Goal: Task Accomplishment & Management: Manage account settings

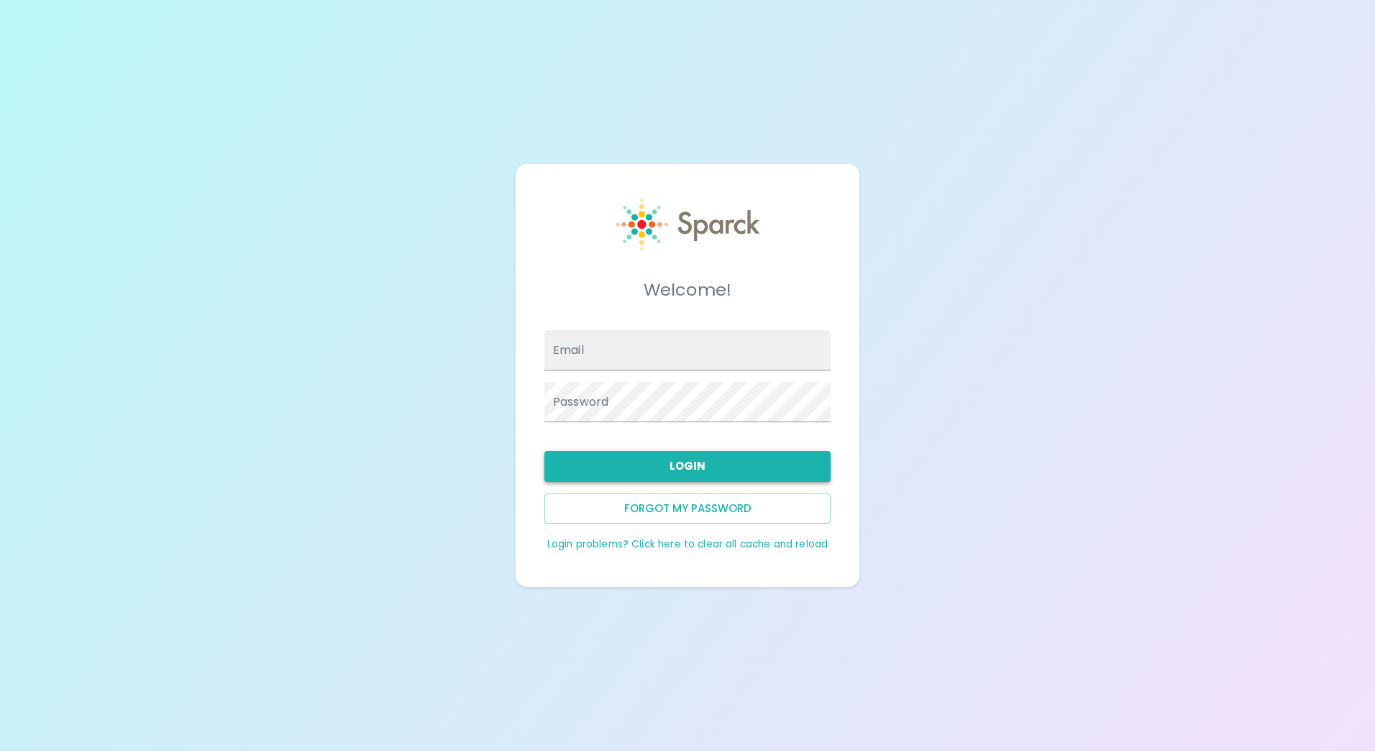
type input "[EMAIL_ADDRESS][DOMAIN_NAME]"
click at [697, 460] on button "Login" at bounding box center [688, 466] width 286 height 30
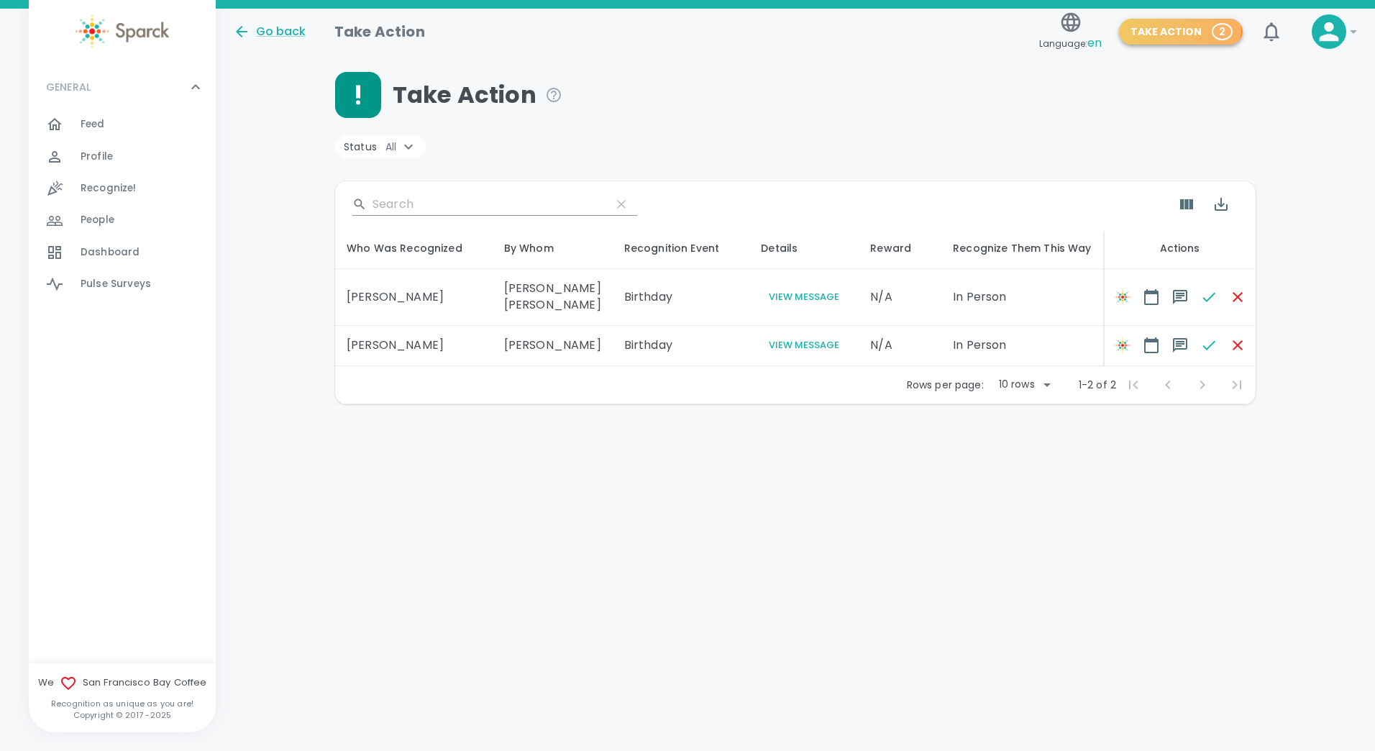
click at [1171, 27] on button "Take Action 2" at bounding box center [1181, 32] width 124 height 27
click at [1178, 26] on button "Take Action 2" at bounding box center [1181, 32] width 124 height 27
click at [1222, 24] on p "2" at bounding box center [1222, 31] width 6 height 14
click at [1224, 23] on button "Take Action 2" at bounding box center [1181, 32] width 124 height 27
click at [1233, 296] on icon "button" at bounding box center [1238, 297] width 10 height 10
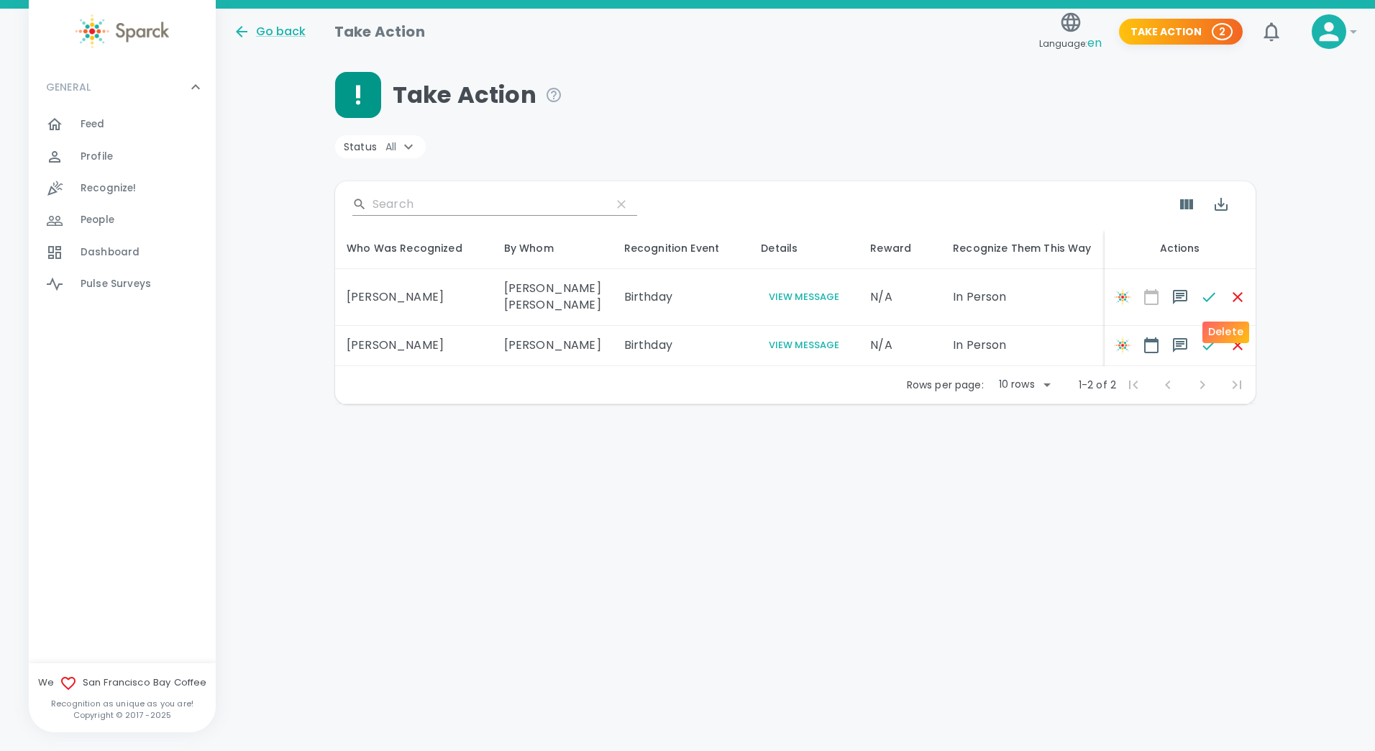
click at [1224, 292] on span at bounding box center [1238, 297] width 29 height 29
click at [1224, 293] on span at bounding box center [1238, 297] width 29 height 29
click at [1216, 332] on div "Delete" at bounding box center [1226, 333] width 47 height 22
click at [598, 474] on div "Go back Take Action Language: en Take Action 1 0 ! GENERAL 0 Feed 0 Profile 0 R…" at bounding box center [687, 244] width 1375 height 470
click at [1180, 25] on button "Take Action 1" at bounding box center [1182, 32] width 121 height 27
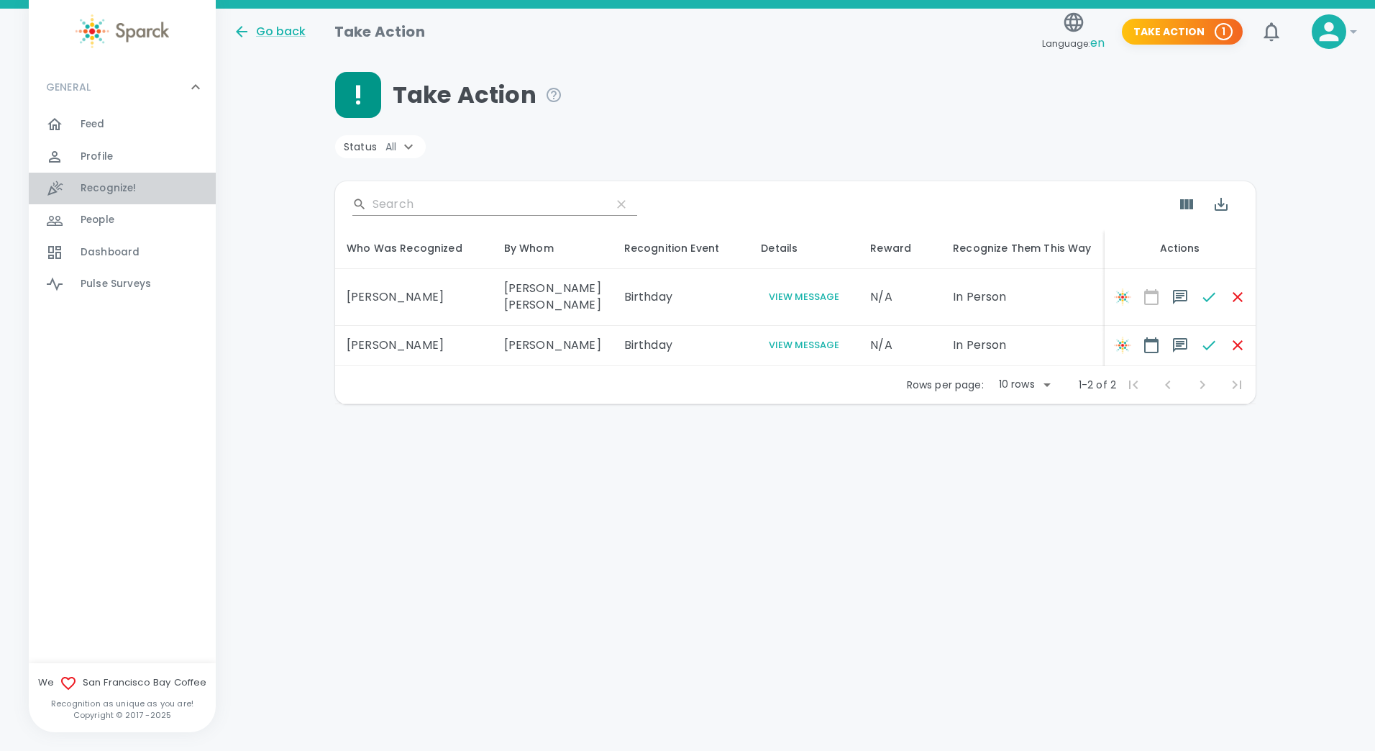
click at [116, 182] on span "Recognize!" at bounding box center [109, 188] width 56 height 14
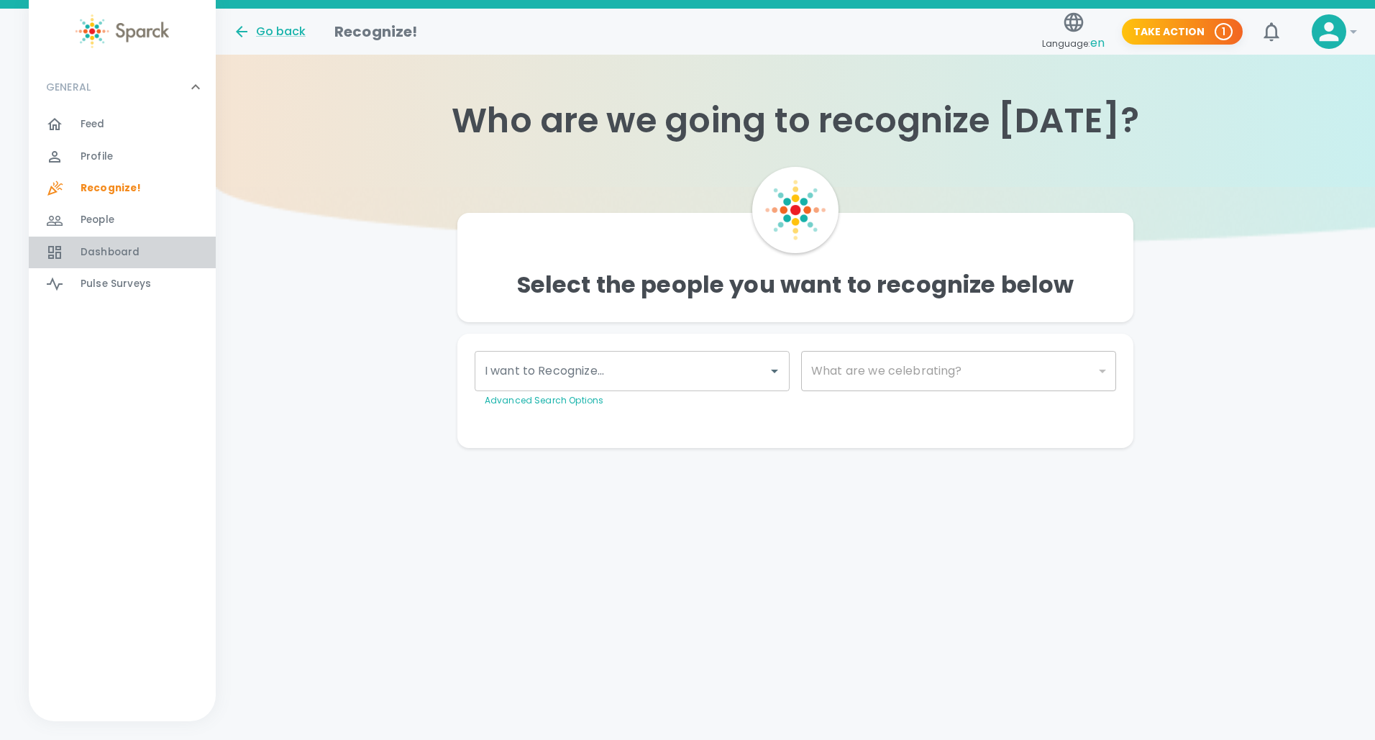
click at [115, 246] on span "Dashboard" at bounding box center [110, 252] width 59 height 14
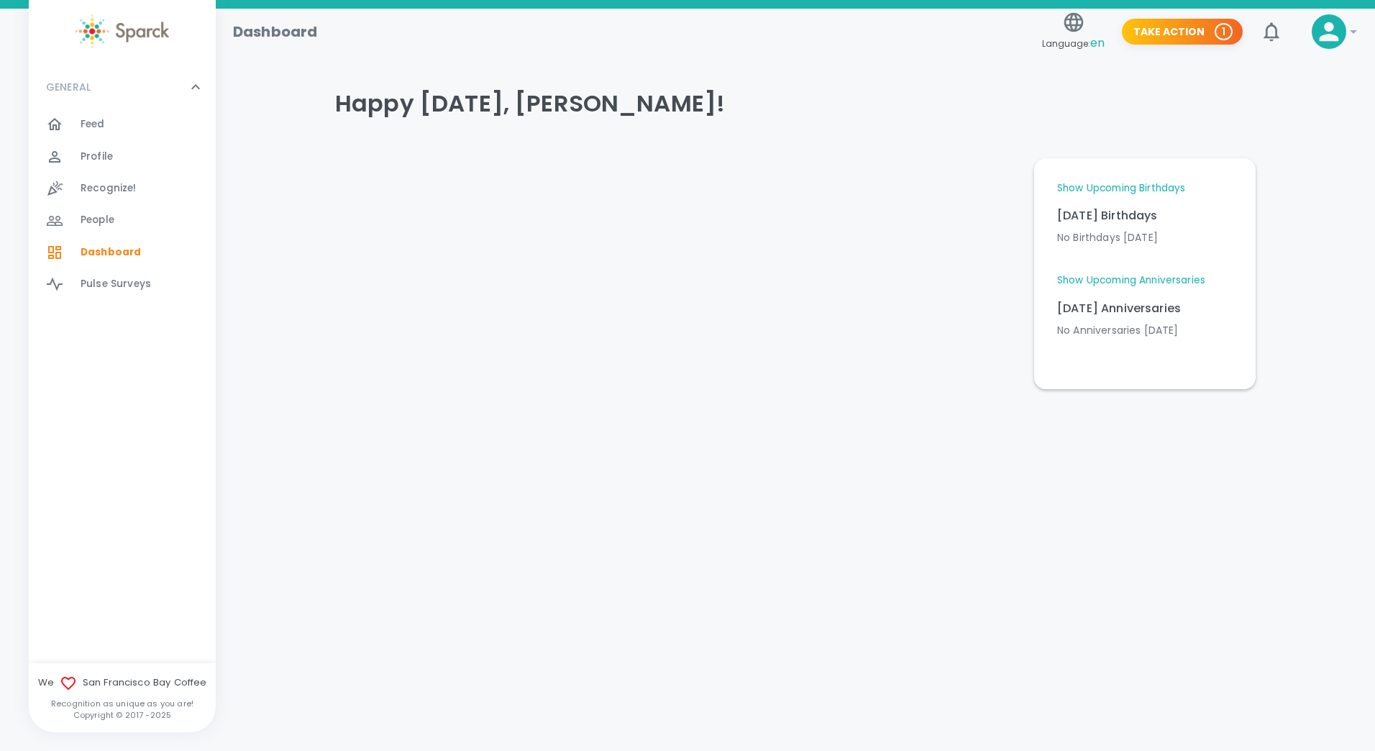
click at [1122, 284] on link "Show Upcoming Anniversaries" at bounding box center [1131, 280] width 148 height 14
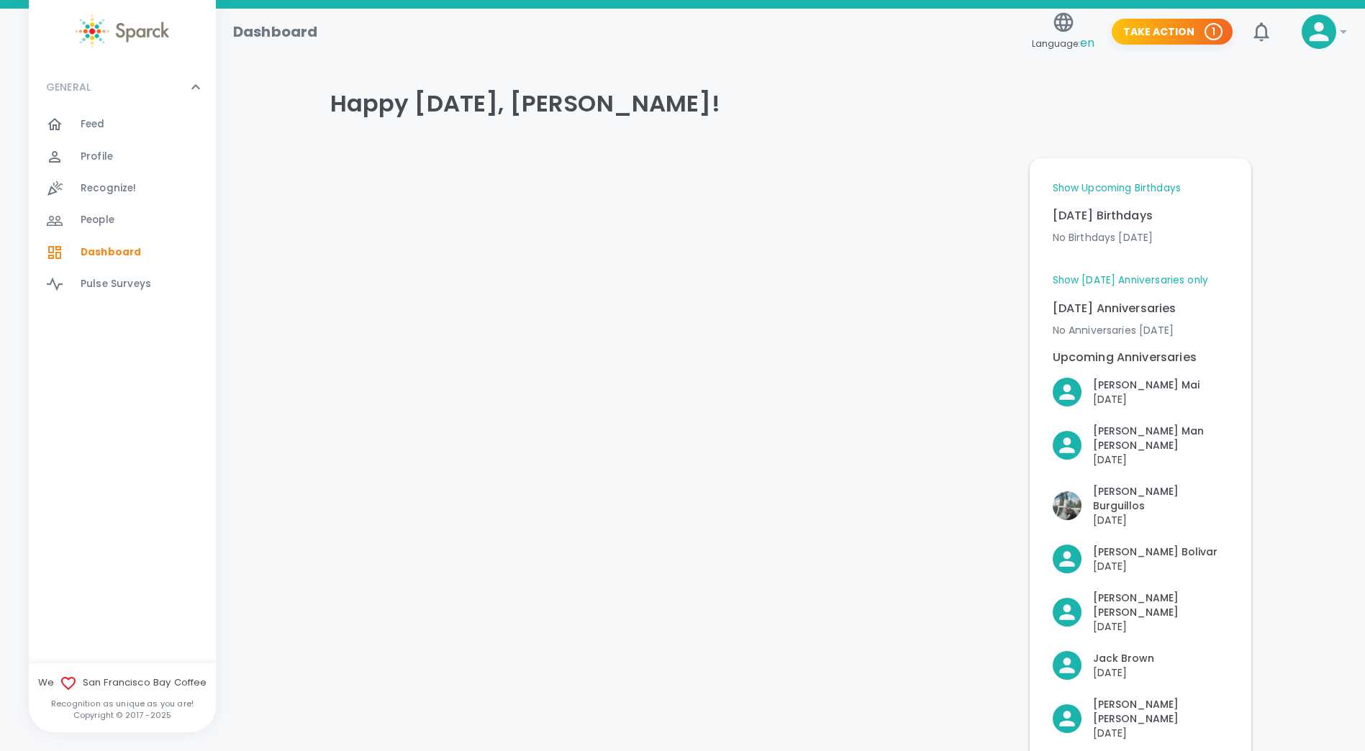
click at [280, 387] on div "Happy Tuesday, Suyapa! Show Upcoming Birthdays Today's Birthdays No Birthdays t…" at bounding box center [790, 671] width 1114 height 1198
click at [129, 696] on div "We San Francisco Bay Coffee Recognition as unique as you are! Copyright © 2017 …" at bounding box center [122, 698] width 187 height 46
click at [118, 680] on span "We San Francisco Bay Coffee" at bounding box center [122, 683] width 187 height 17
click at [73, 680] on icon at bounding box center [68, 683] width 17 height 17
click at [104, 219] on span "People" at bounding box center [98, 220] width 34 height 14
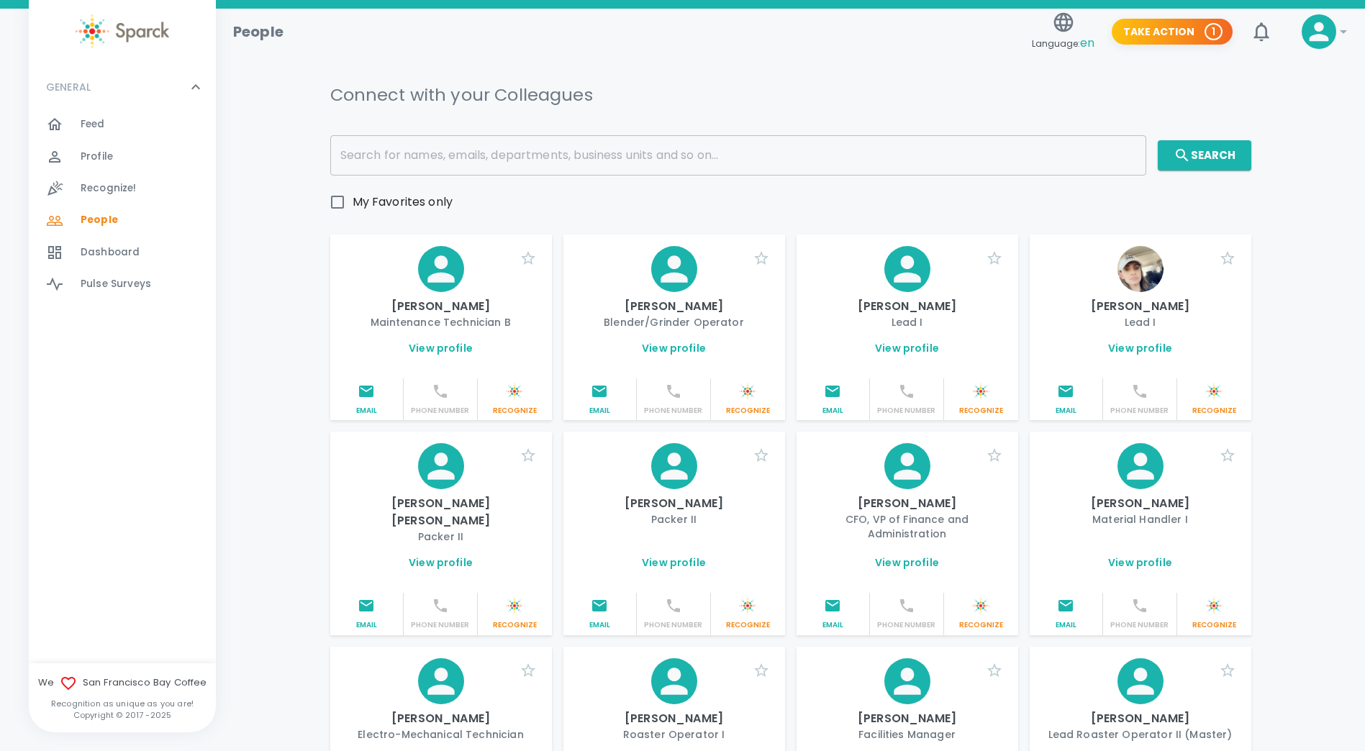
click at [108, 217] on span "People" at bounding box center [99, 220] width 37 height 14
click at [97, 119] on span "Feed" at bounding box center [93, 124] width 24 height 14
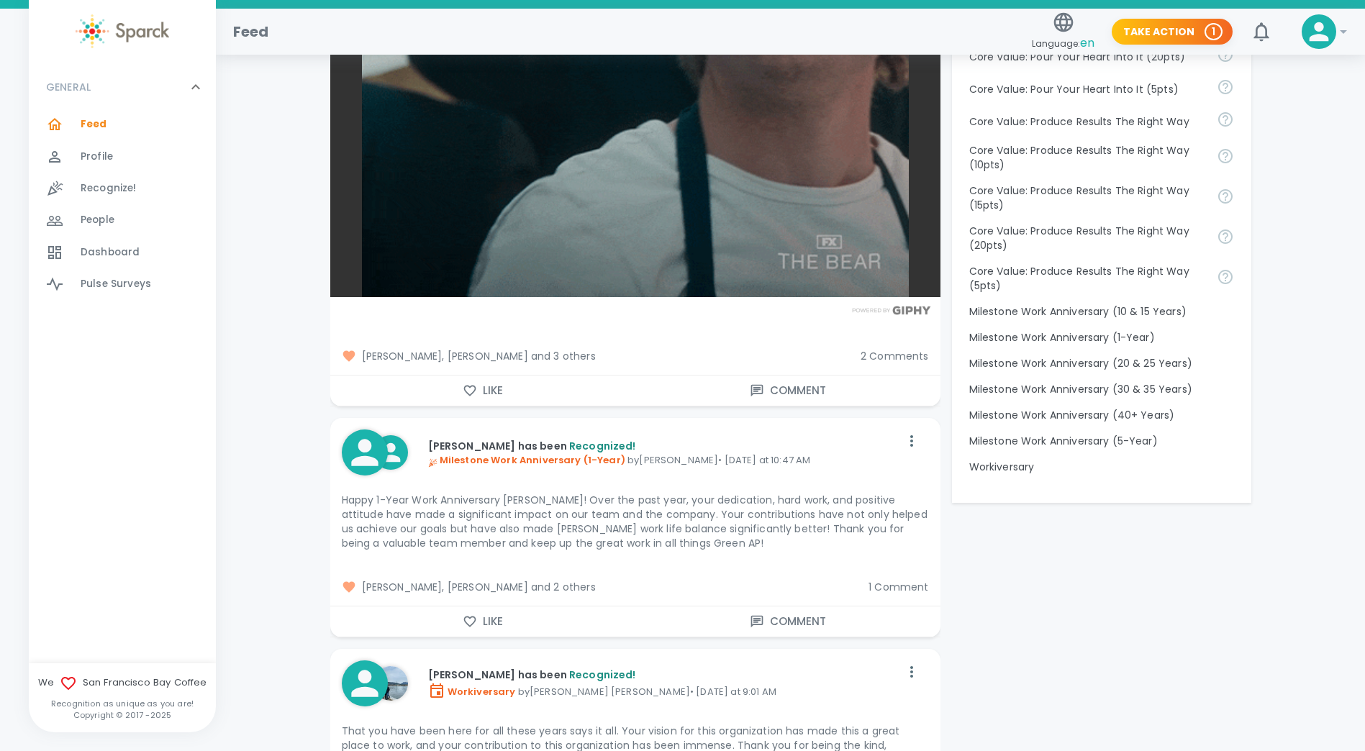
scroll to position [1498, 0]
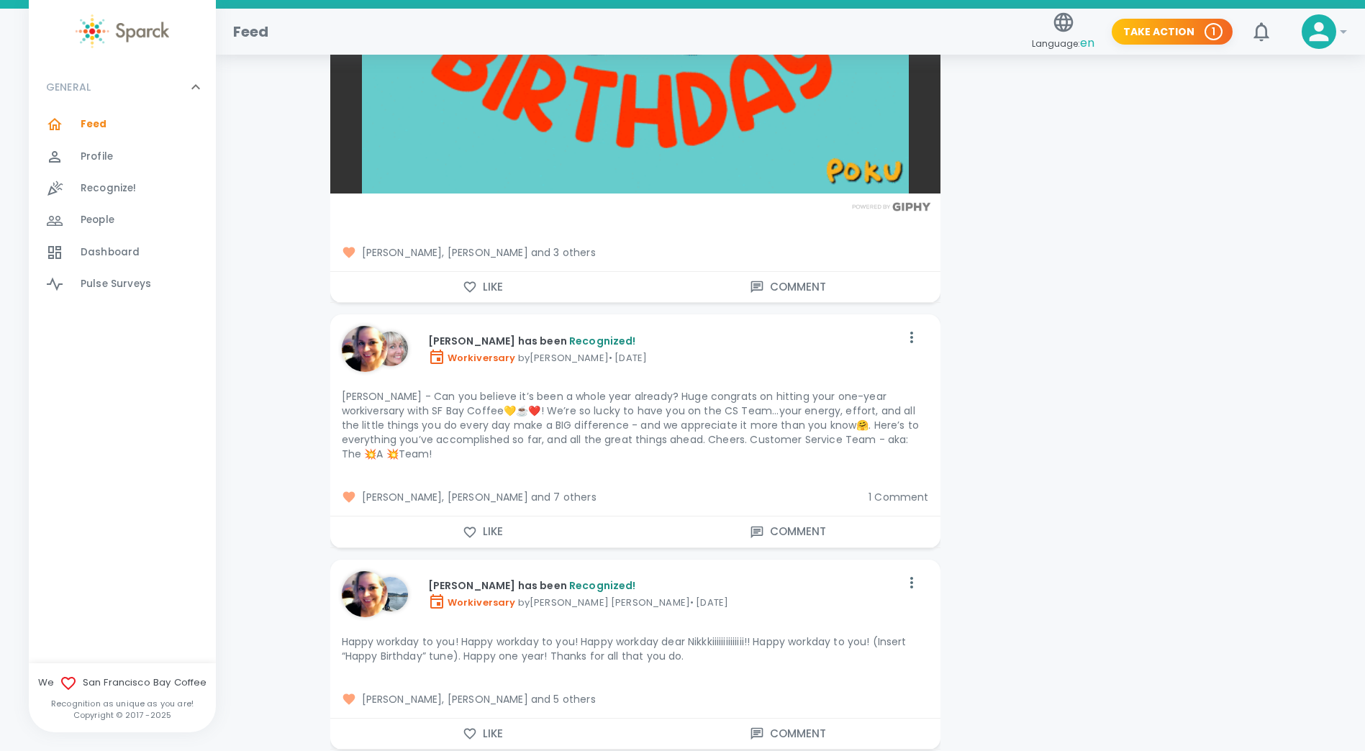
scroll to position [3215, 0]
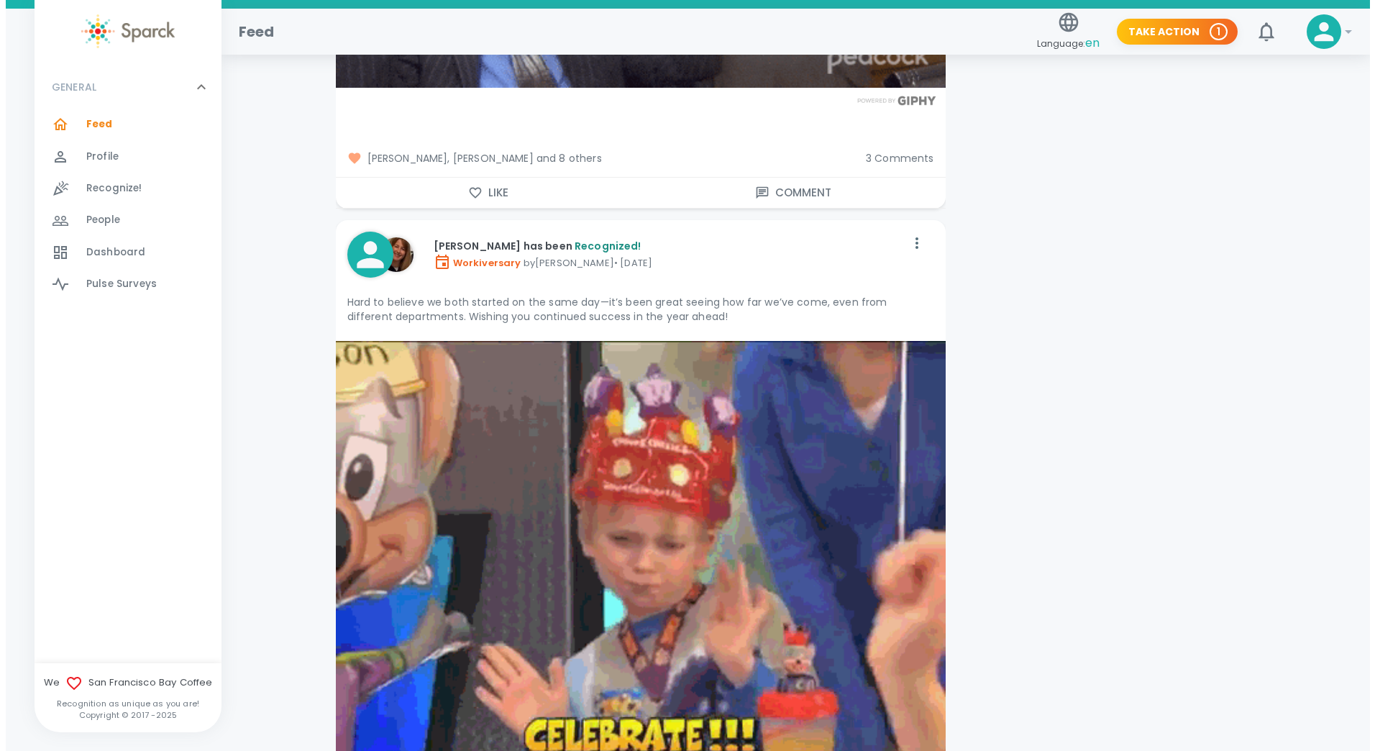
scroll to position [5308, 0]
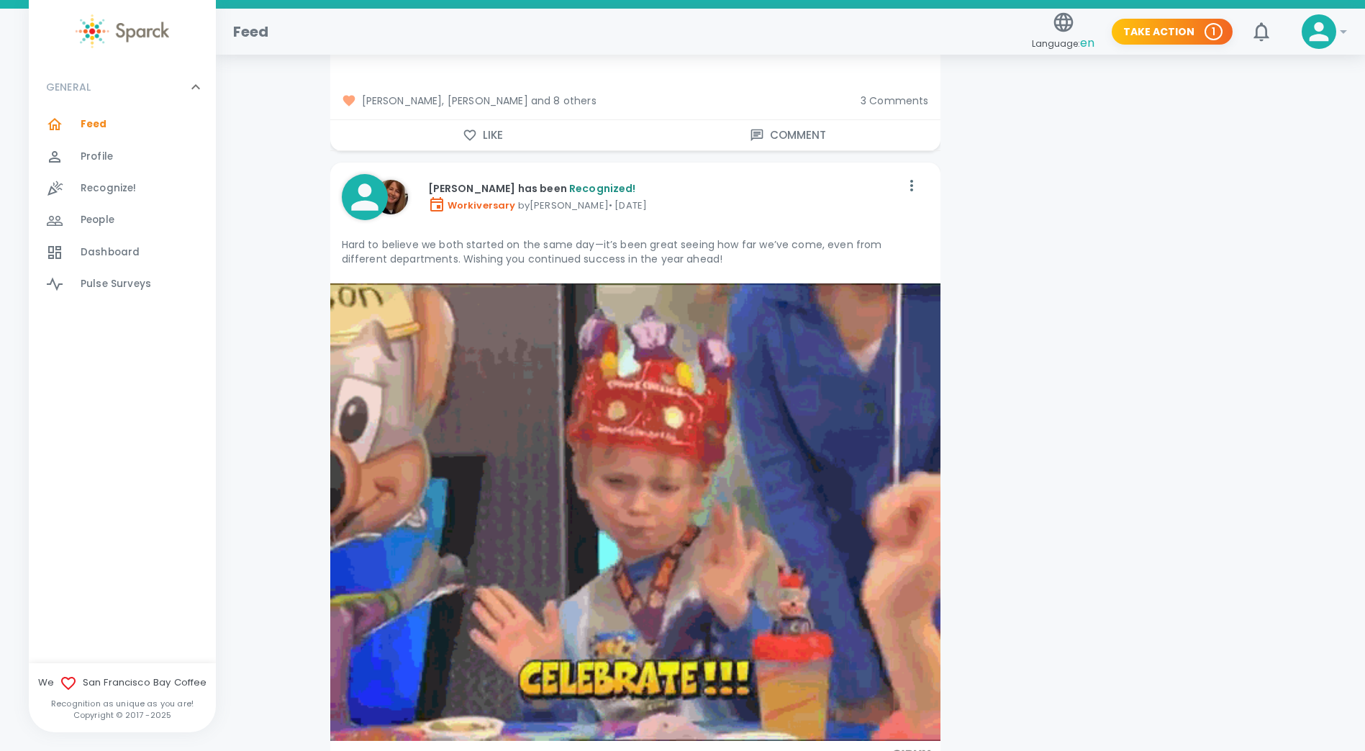
click at [1316, 29] on icon at bounding box center [1318, 31] width 19 height 19
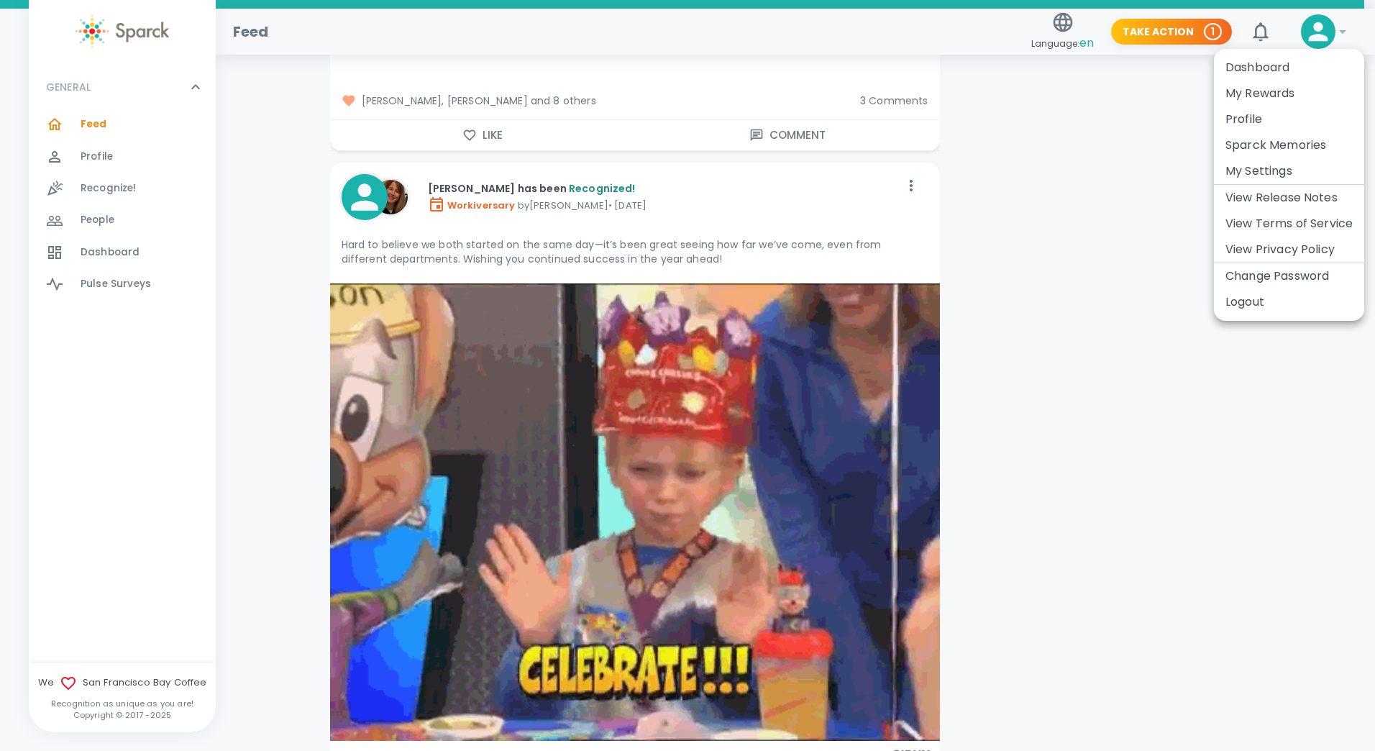
click at [1242, 301] on li "Logout" at bounding box center [1289, 302] width 150 height 26
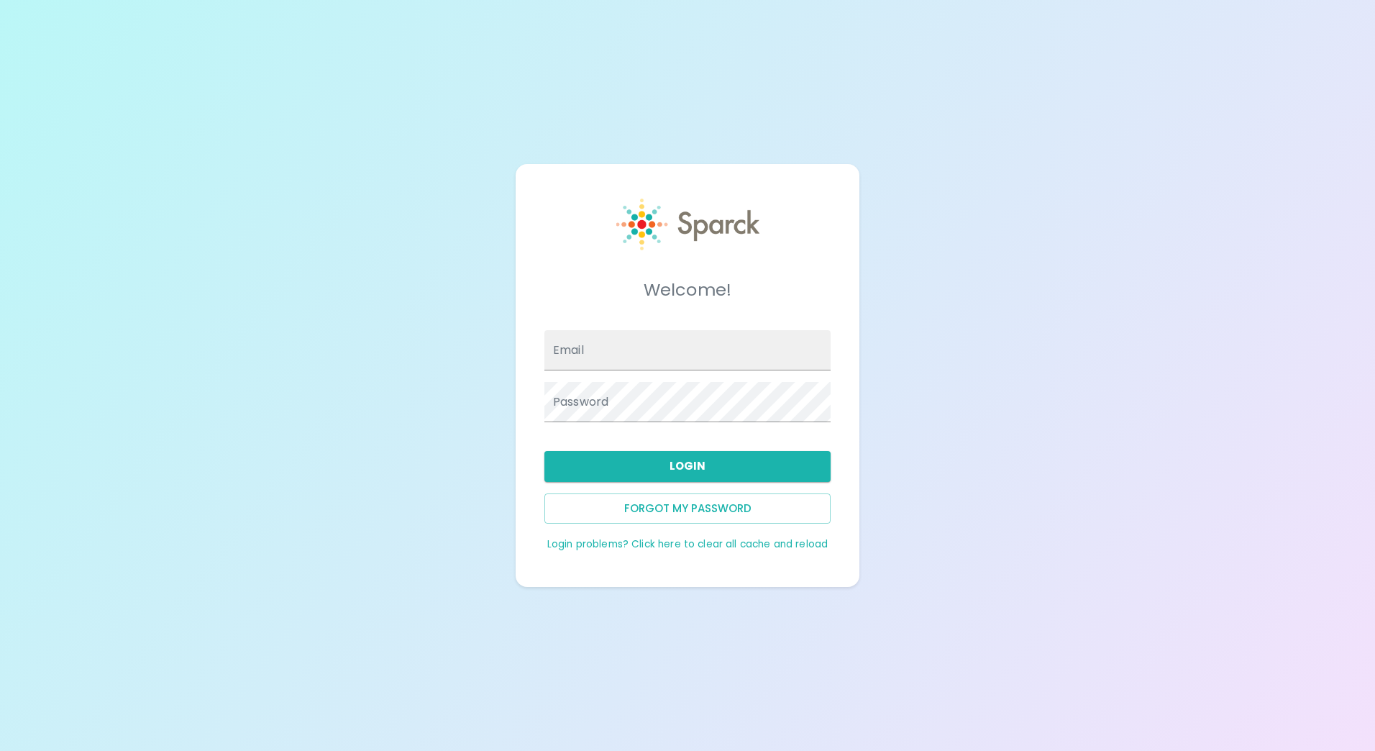
type input "spaz@sfbaycoffee.com"
type input "[EMAIL_ADDRESS][DOMAIN_NAME]"
click at [699, 463] on button "Login" at bounding box center [688, 466] width 286 height 30
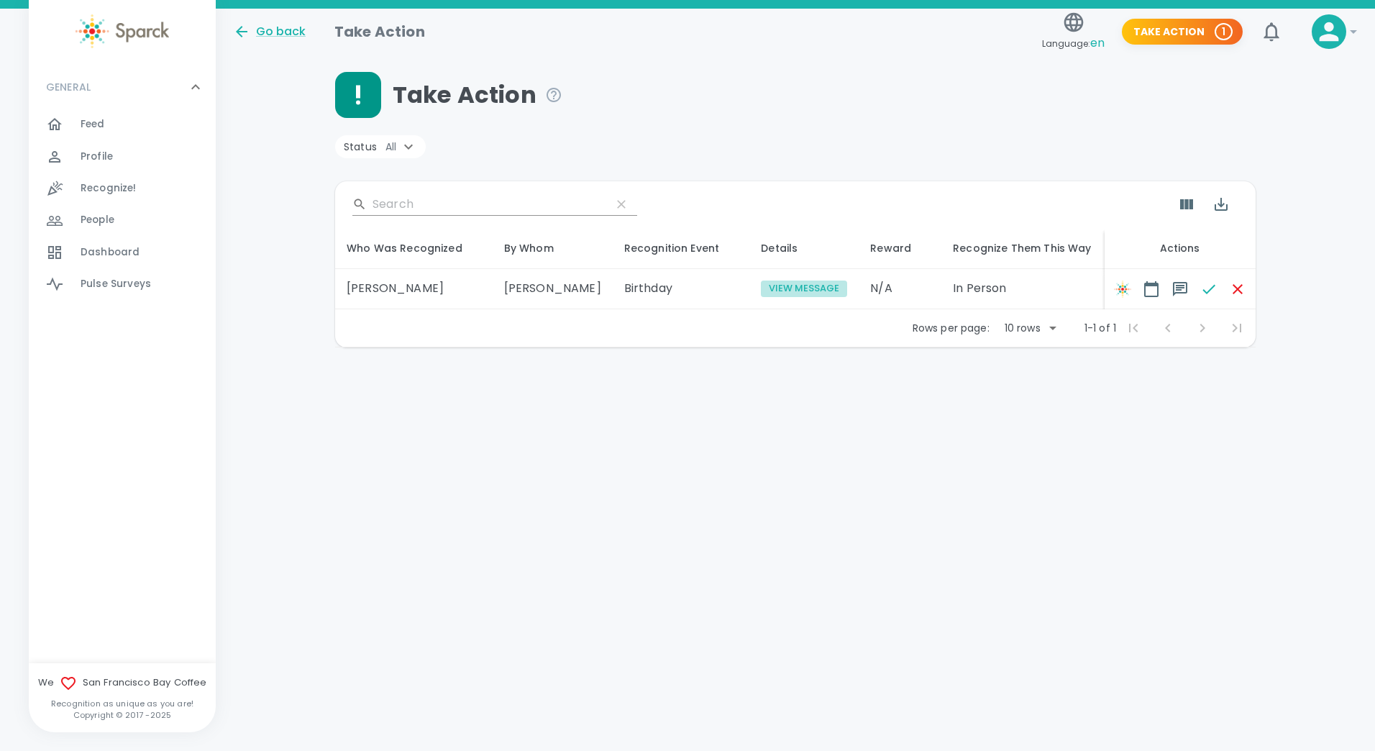
click at [766, 286] on button "View Message" at bounding box center [804, 289] width 86 height 17
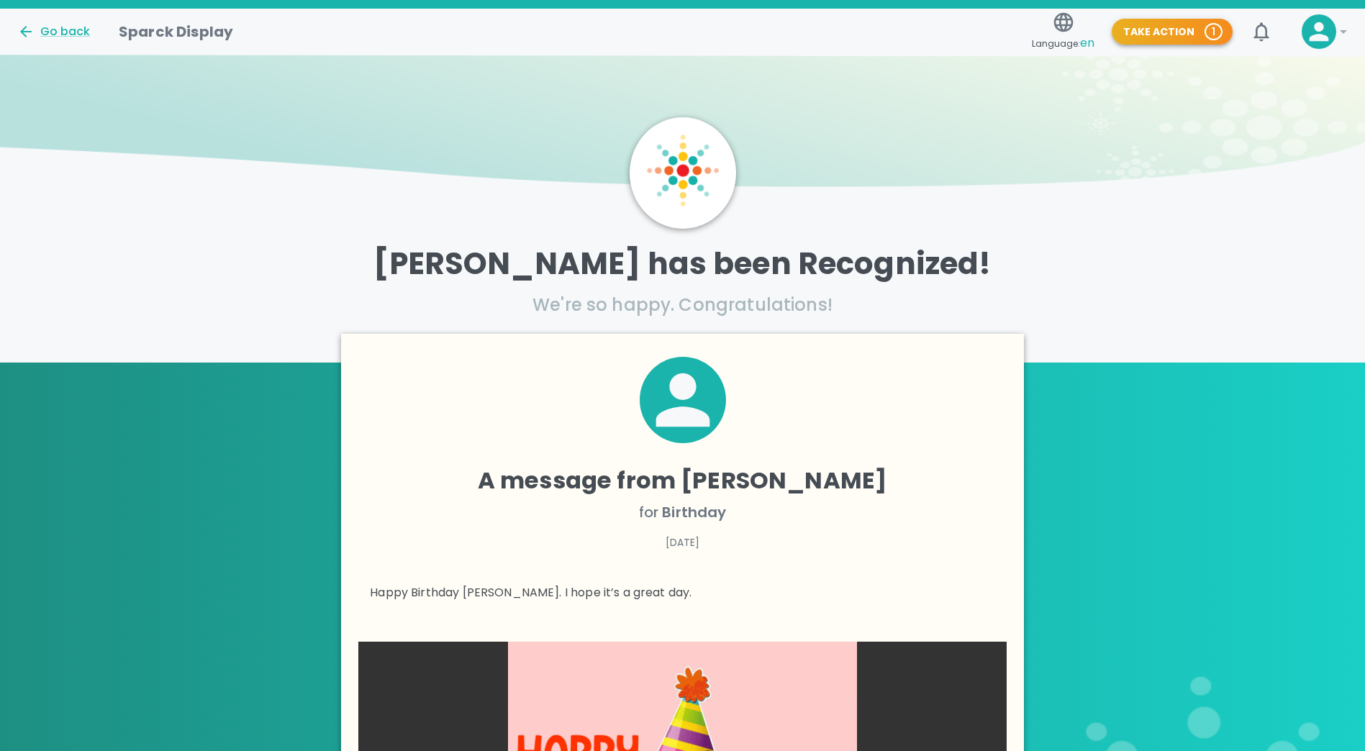
click at [1176, 26] on button "Take Action 1" at bounding box center [1171, 32] width 121 height 27
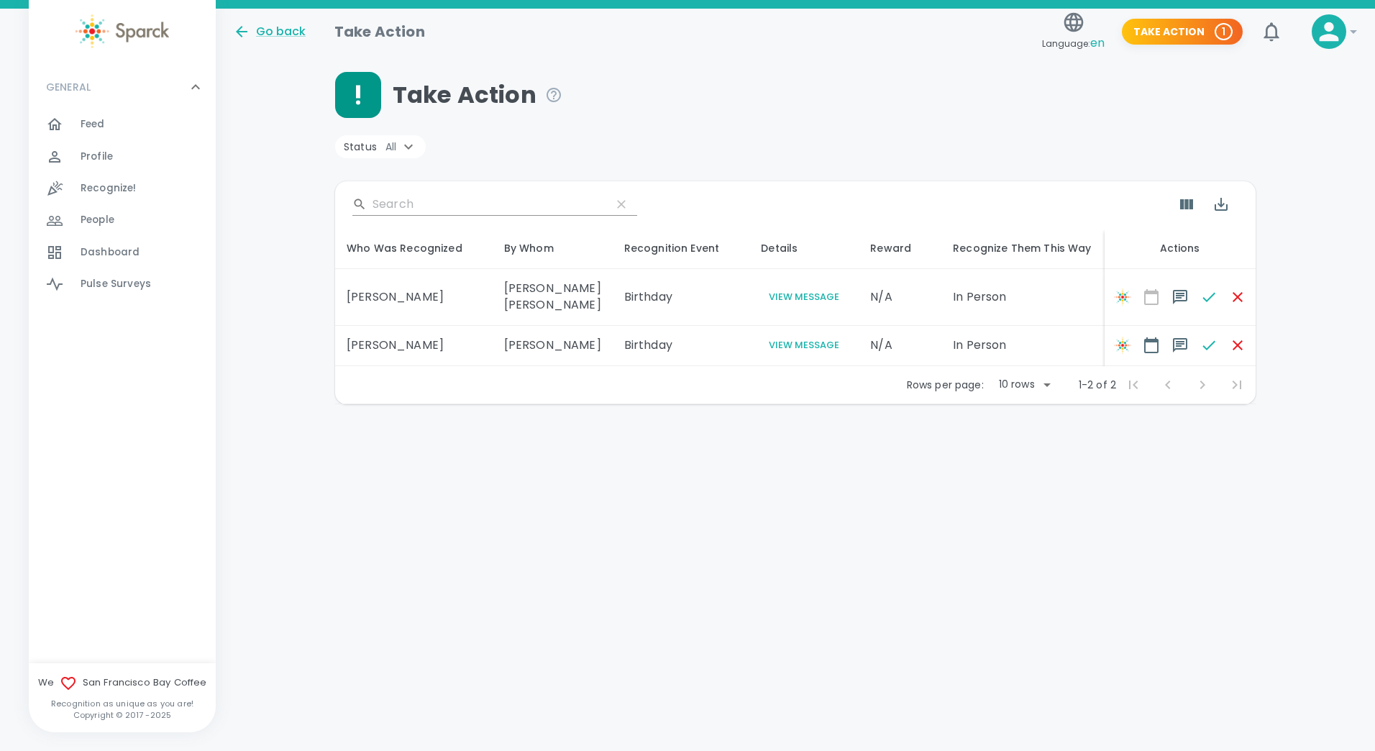
click at [1323, 24] on icon at bounding box center [1329, 31] width 29 height 29
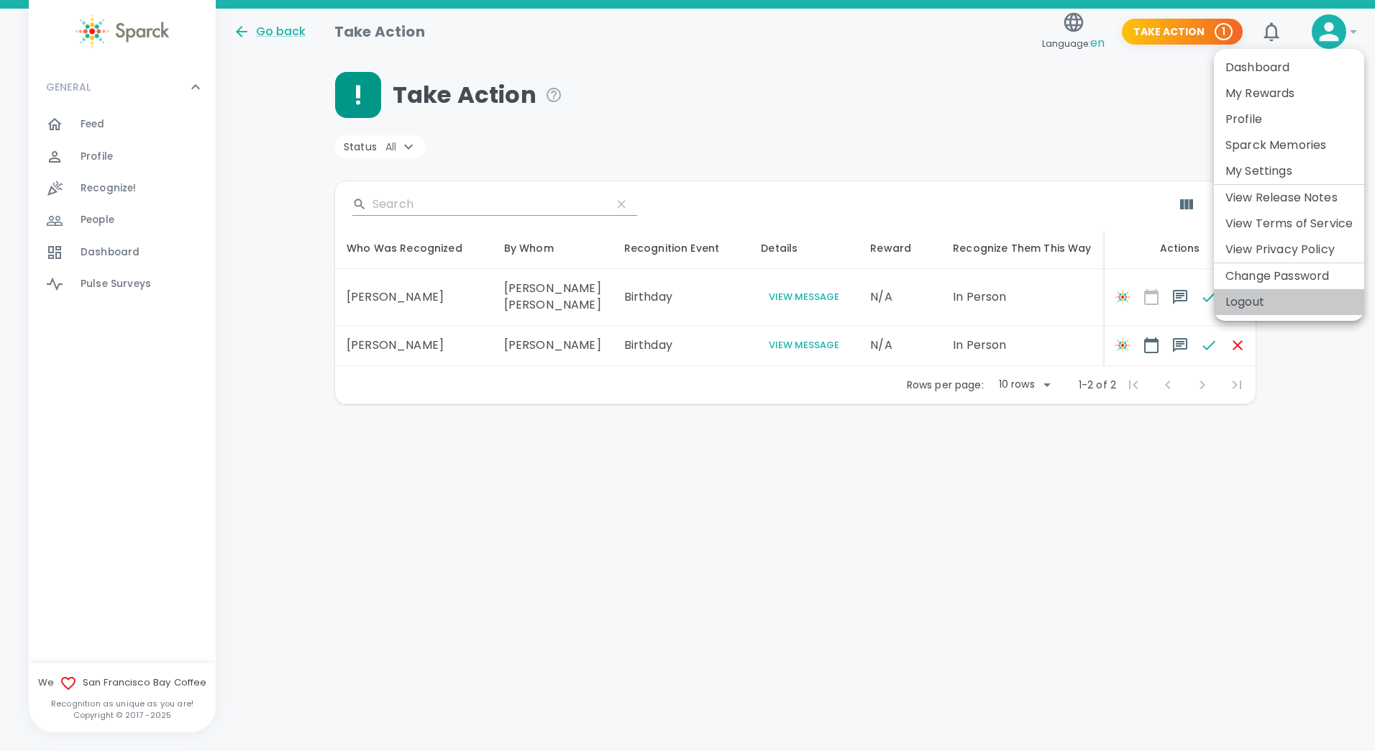
click at [1245, 299] on li "Logout" at bounding box center [1289, 302] width 150 height 26
